Goal: Task Accomplishment & Management: Complete application form

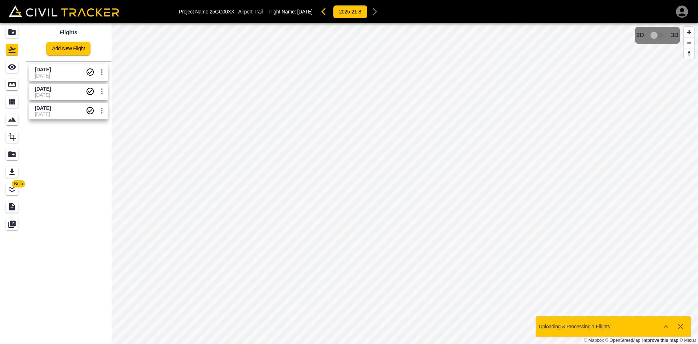
click at [685, 12] on icon "button" at bounding box center [682, 11] width 12 height 12
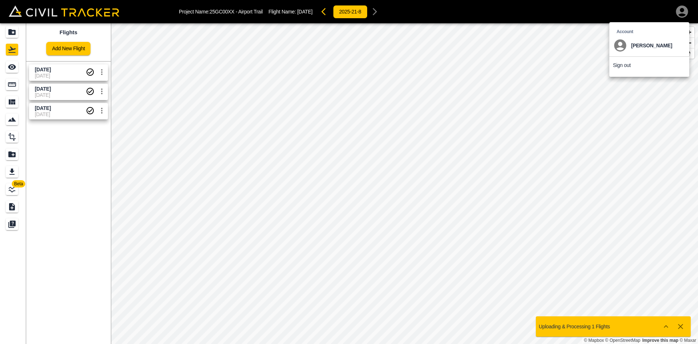
click at [624, 65] on p "Sign out" at bounding box center [622, 65] width 18 height 6
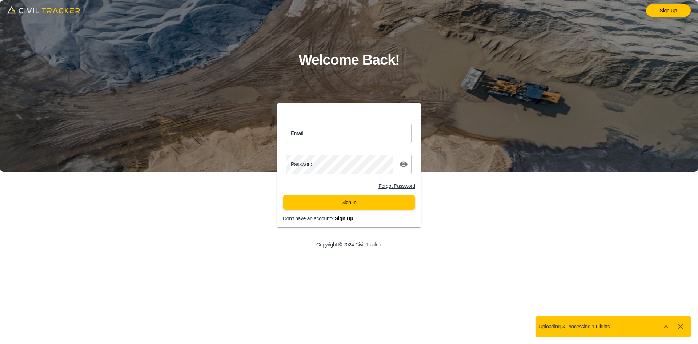
click at [336, 128] on input "Email" at bounding box center [349, 133] width 126 height 19
paste input "matthew.burgess@graham.ca"
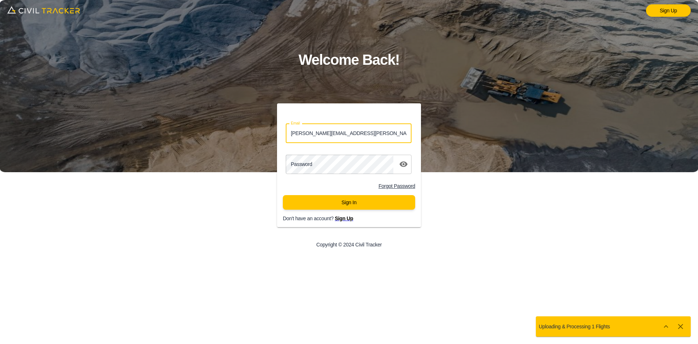
type input "matthew.burgess@graham.ca"
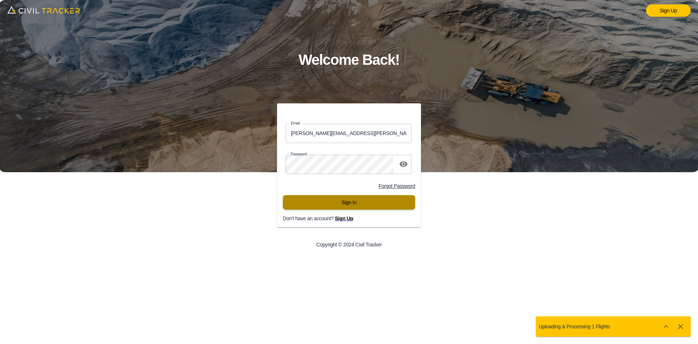
click at [341, 206] on button "Sign In" at bounding box center [349, 202] width 132 height 15
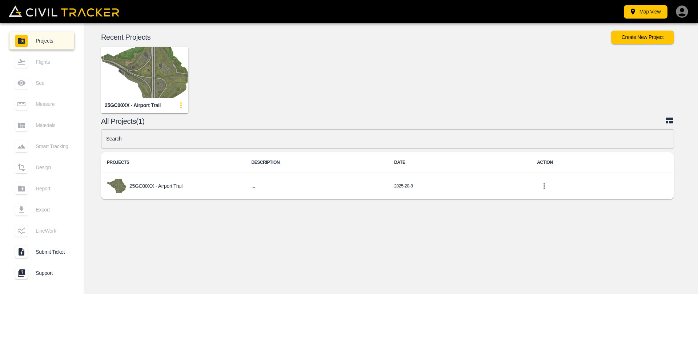
click at [128, 83] on img "button" at bounding box center [144, 72] width 87 height 51
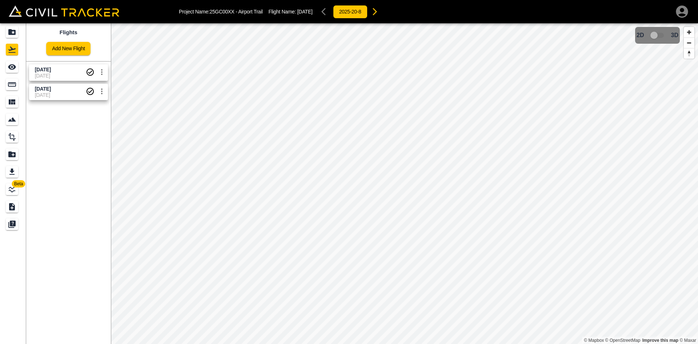
click at [68, 46] on link "Add New Flight" at bounding box center [68, 48] width 44 height 13
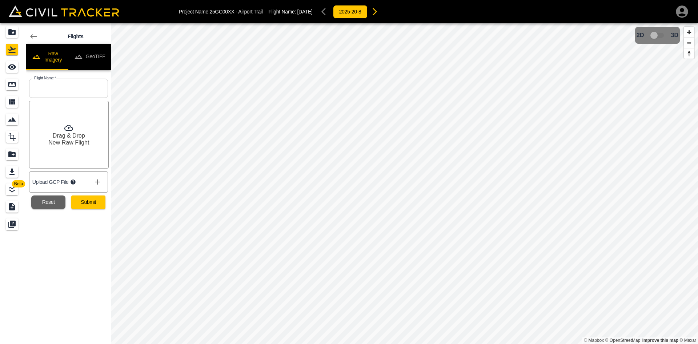
click at [92, 51] on button "GeoTIFF" at bounding box center [89, 57] width 43 height 26
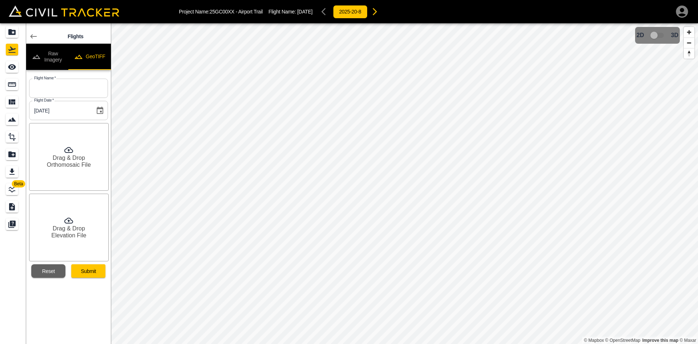
click at [92, 52] on button "GeoTIFF" at bounding box center [89, 57] width 43 height 26
click at [78, 87] on input "text" at bounding box center [68, 88] width 79 height 19
type input "[DATE]"
click at [61, 162] on h6 "Orthomosaic File" at bounding box center [69, 164] width 44 height 7
click at [78, 230] on h6 "Drag & Drop" at bounding box center [69, 228] width 32 height 7
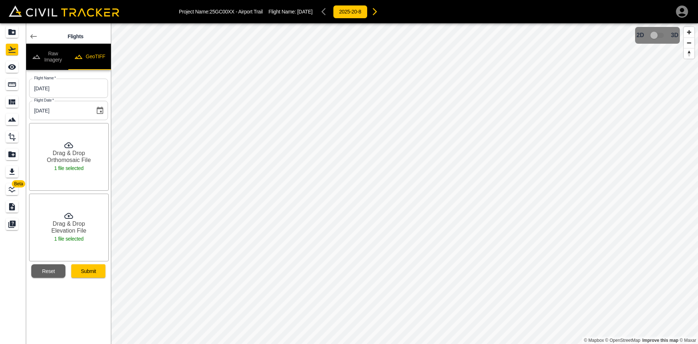
click at [91, 275] on button "Submit" at bounding box center [88, 270] width 34 height 13
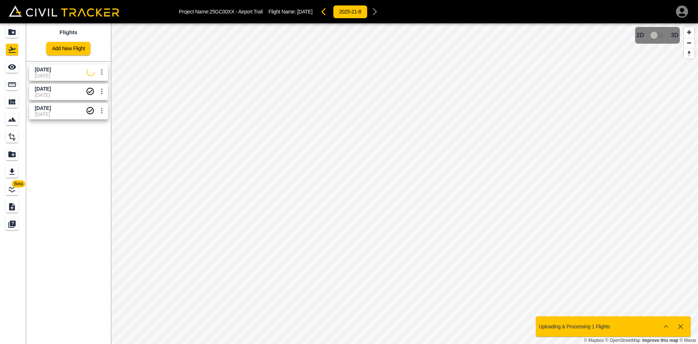
click at [681, 13] on icon "button" at bounding box center [682, 11] width 12 height 12
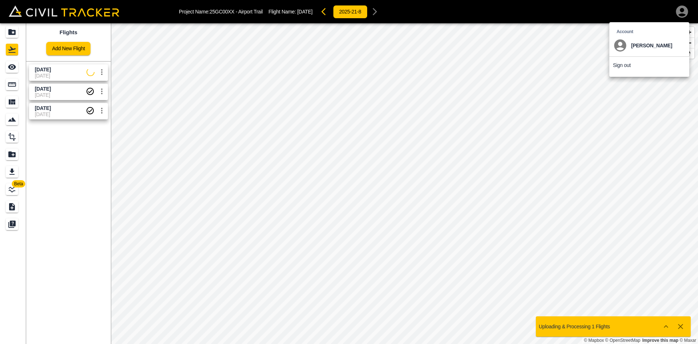
click at [626, 62] on li "Sign out" at bounding box center [649, 65] width 80 height 17
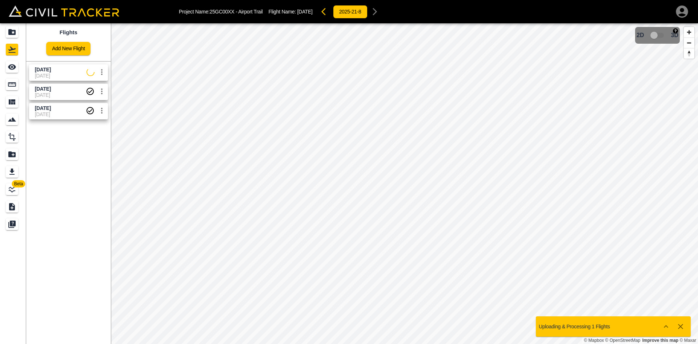
click at [682, 13] on icon "button" at bounding box center [682, 11] width 12 height 12
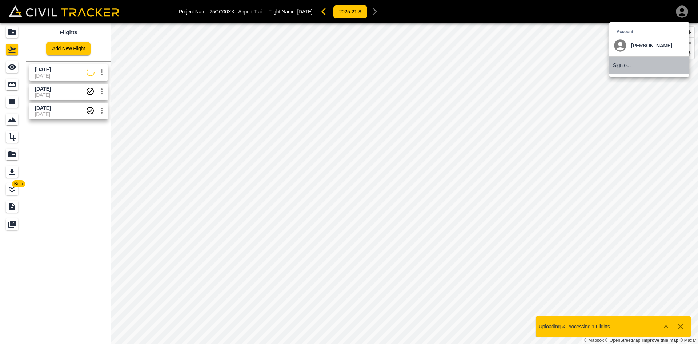
click at [625, 66] on p "Sign out" at bounding box center [622, 65] width 18 height 6
